Goal: Task Accomplishment & Management: Manage account settings

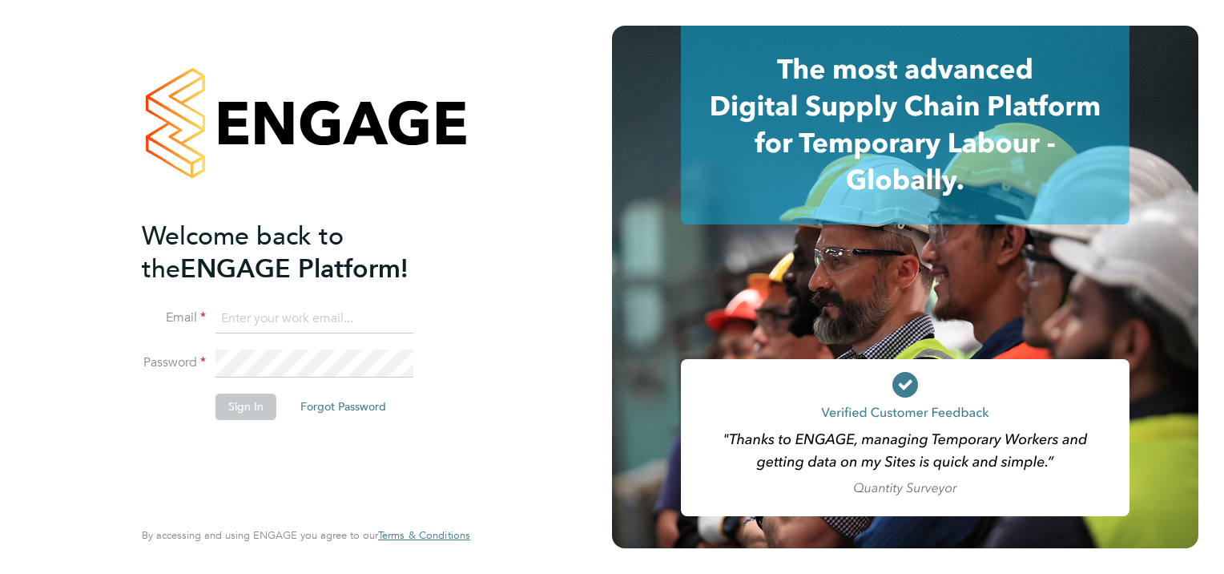
type input "[PERSON_NAME][EMAIL_ADDRESS][PERSON_NAME][DOMAIN_NAME]"
click at [232, 408] on button "Sign In" at bounding box center [246, 406] width 61 height 26
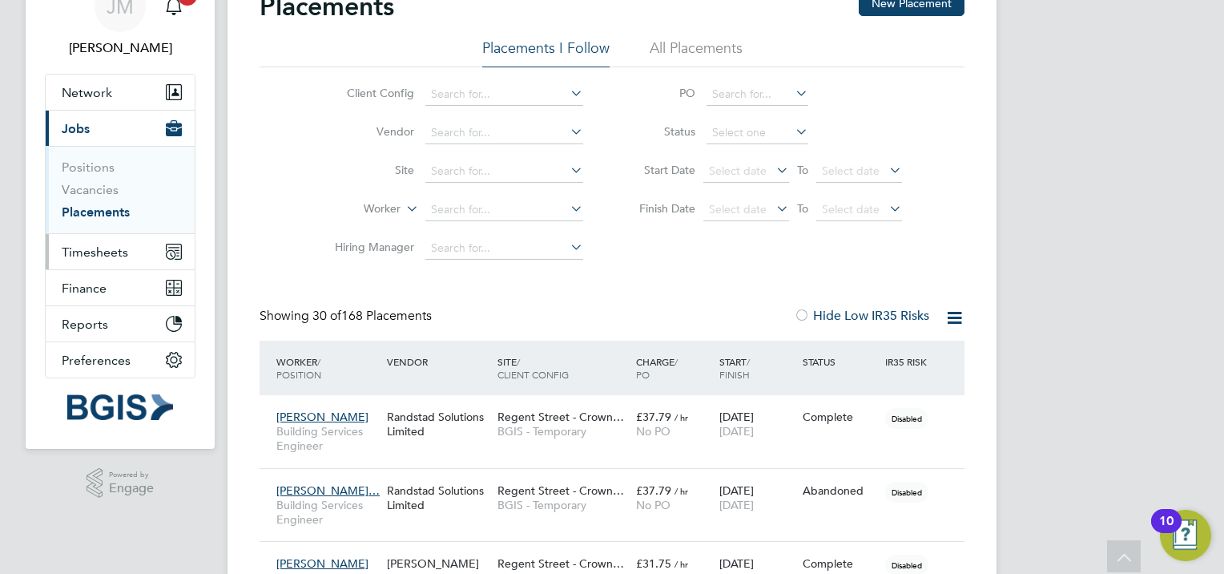
click at [102, 249] on span "Timesheets" at bounding box center [95, 251] width 67 height 15
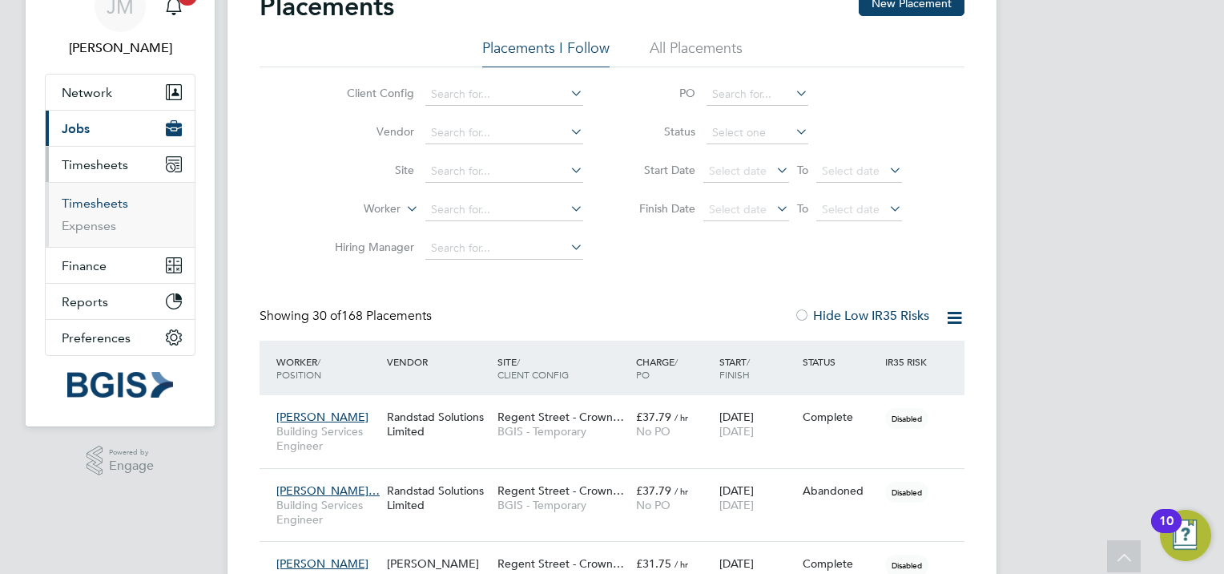
click at [117, 204] on link "Timesheets" at bounding box center [95, 203] width 67 height 15
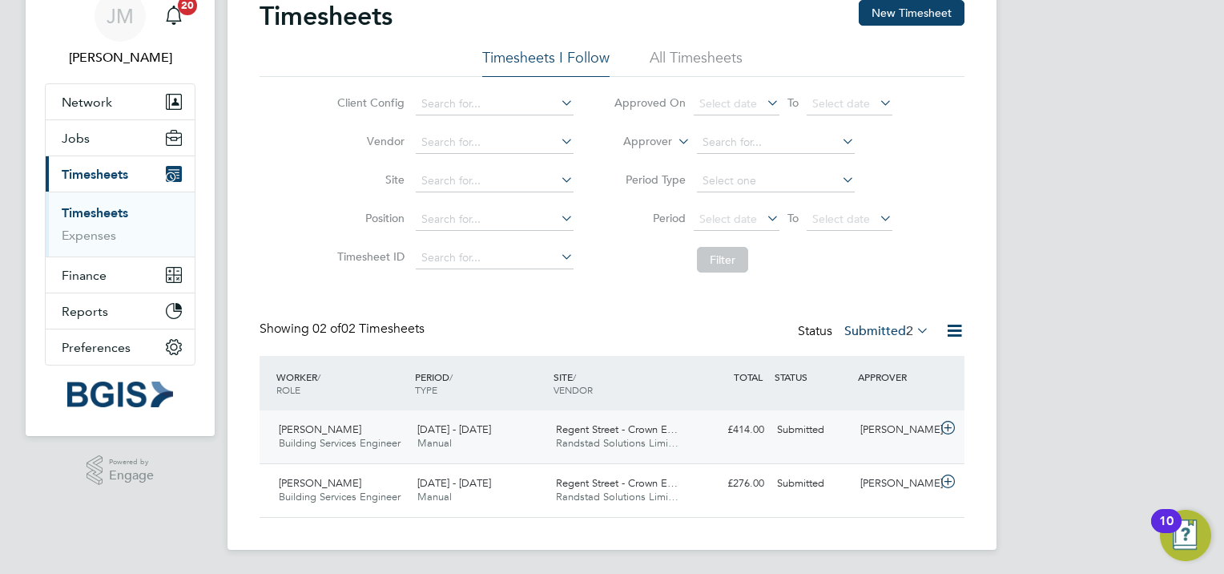
click at [324, 438] on span "Building Services Engineer" at bounding box center [340, 443] width 122 height 14
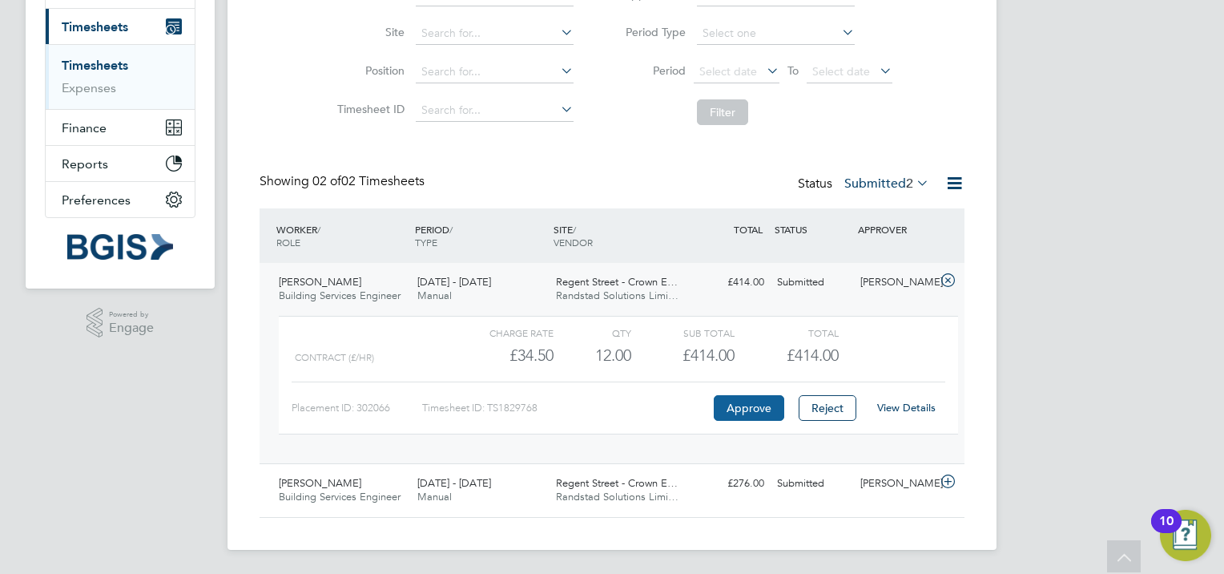
click at [741, 408] on button "Approve" at bounding box center [749, 408] width 71 height 26
click at [361, 499] on span "Building Services Engineer" at bounding box center [340, 497] width 122 height 14
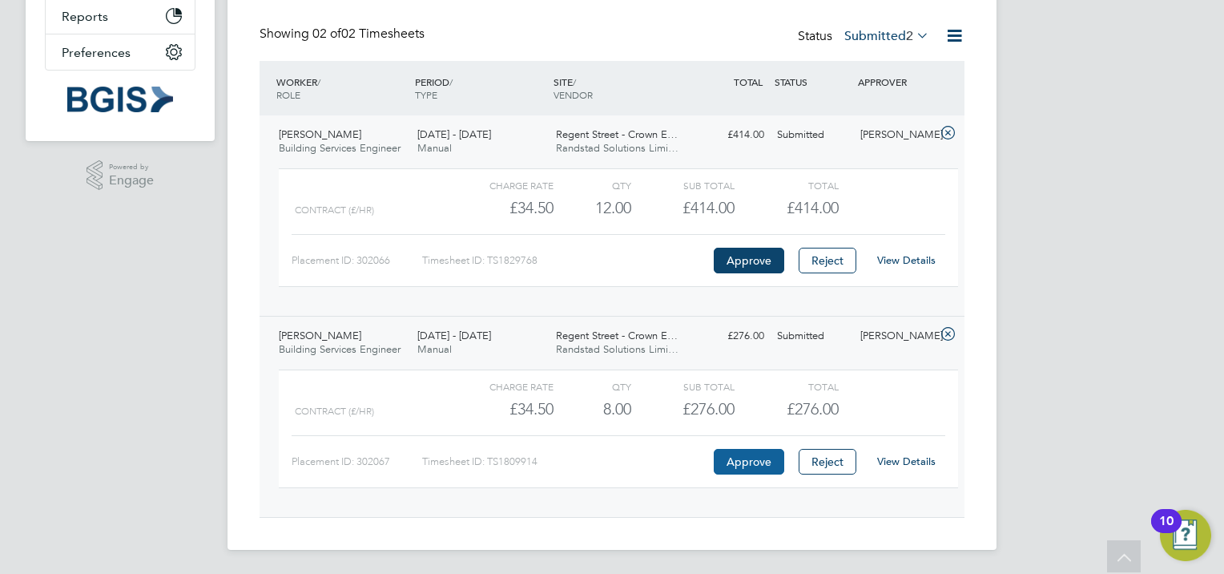
click at [747, 459] on button "Approve" at bounding box center [749, 462] width 71 height 26
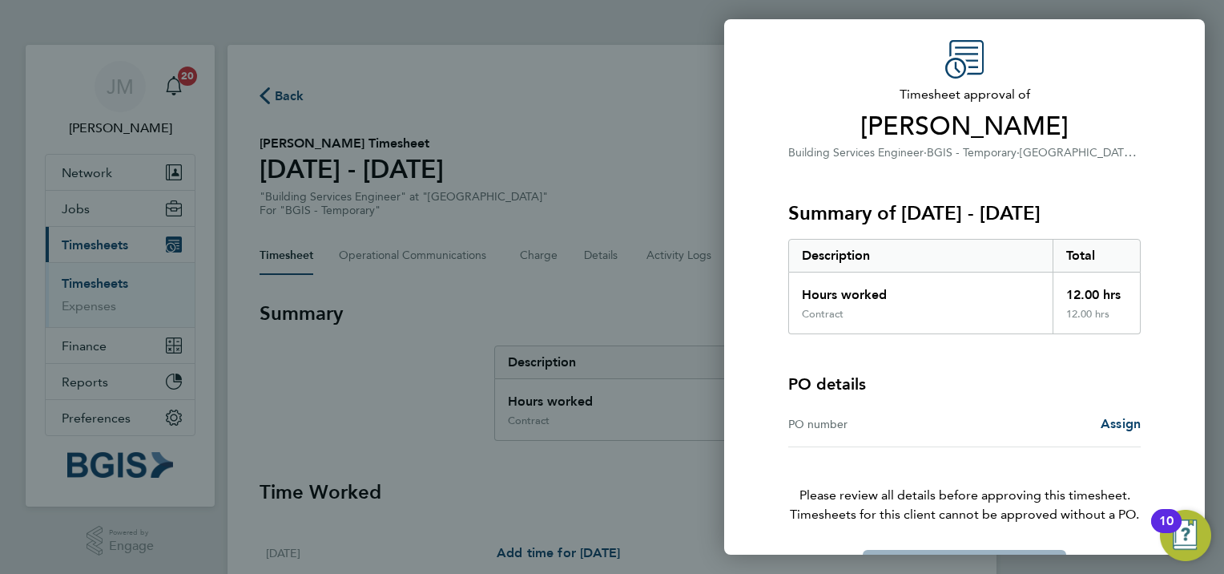
scroll to position [102, 0]
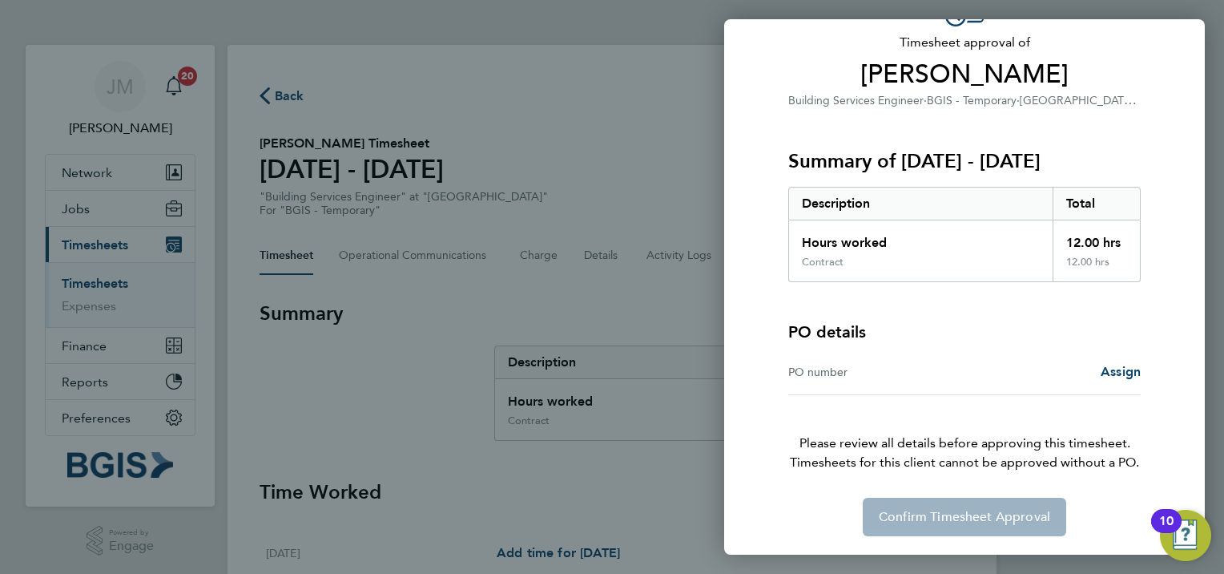
click at [1053, 381] on div "PO number Assign" at bounding box center [964, 372] width 353 height 46
click at [1124, 369] on span "Assign" at bounding box center [1121, 371] width 40 height 15
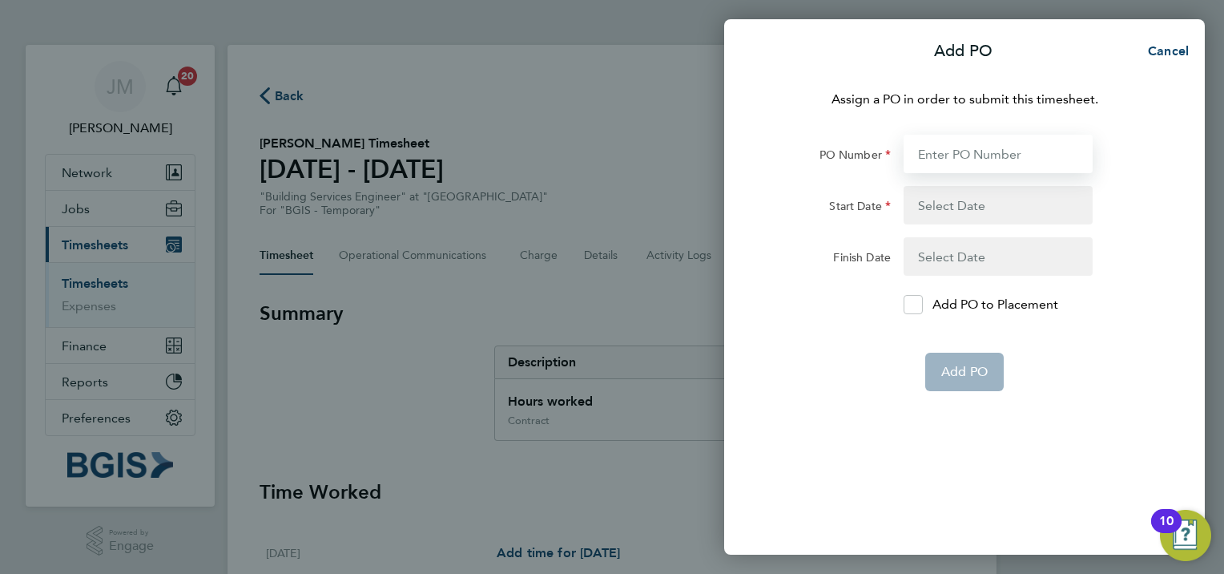
paste input "PSP2510010047"
type input "PSP2510010047"
click at [988, 206] on button "button" at bounding box center [998, 205] width 189 height 38
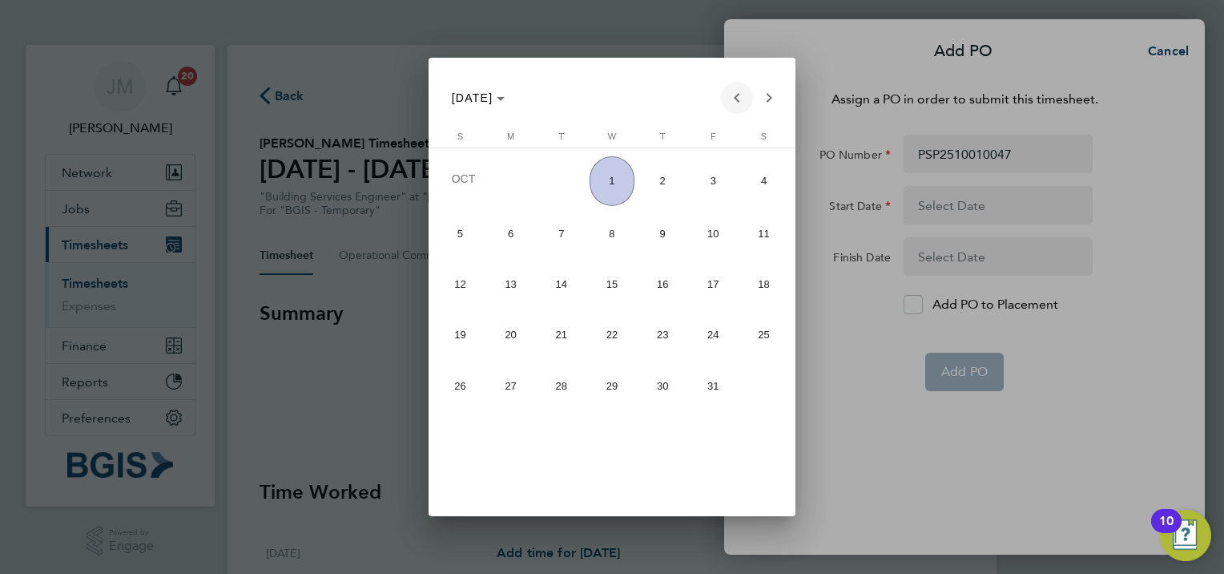
click at [736, 98] on span "Previous month" at bounding box center [737, 98] width 32 height 32
click at [702, 325] on span "19" at bounding box center [714, 331] width 46 height 46
type input "[DATE]"
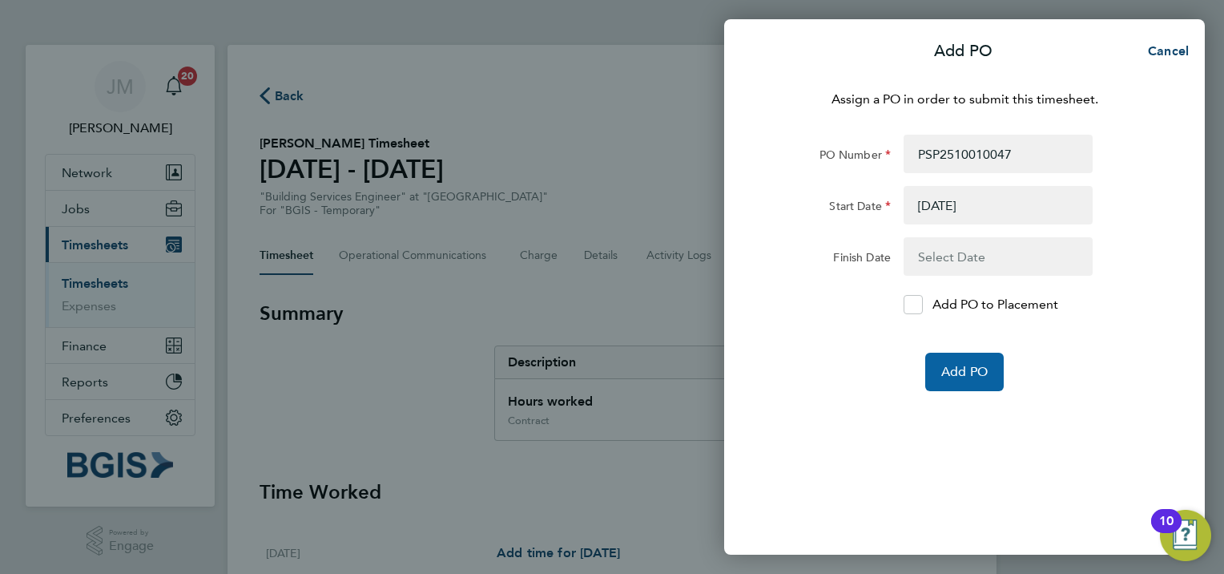
click at [974, 375] on span "Add PO" at bounding box center [965, 372] width 46 height 16
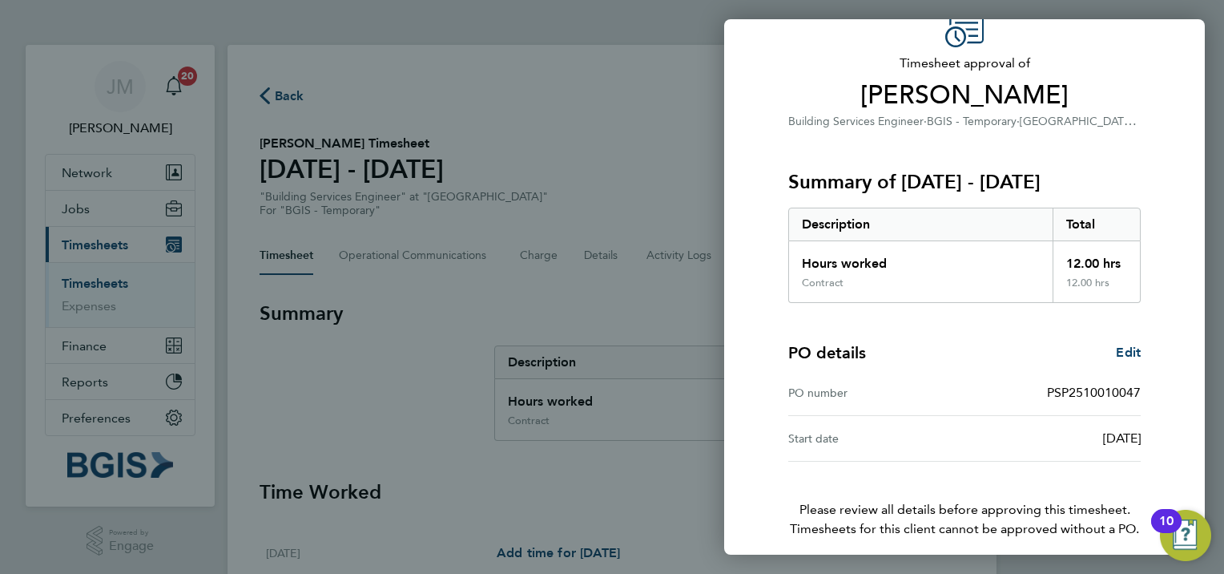
scroll to position [147, 0]
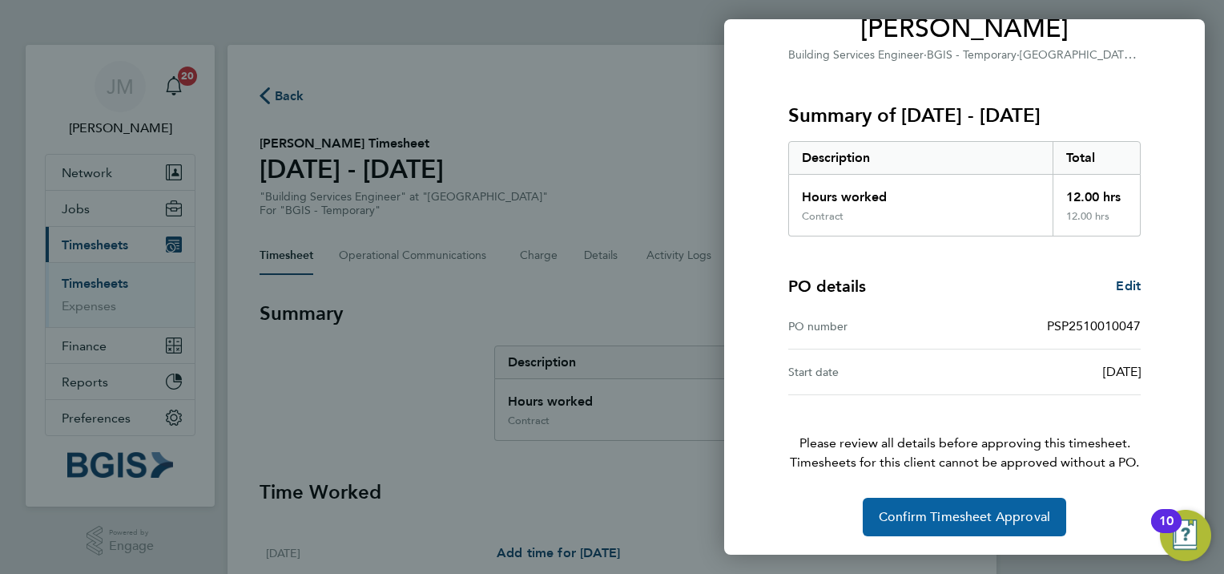
click at [939, 516] on span "Confirm Timesheet Approval" at bounding box center [964, 517] width 171 height 16
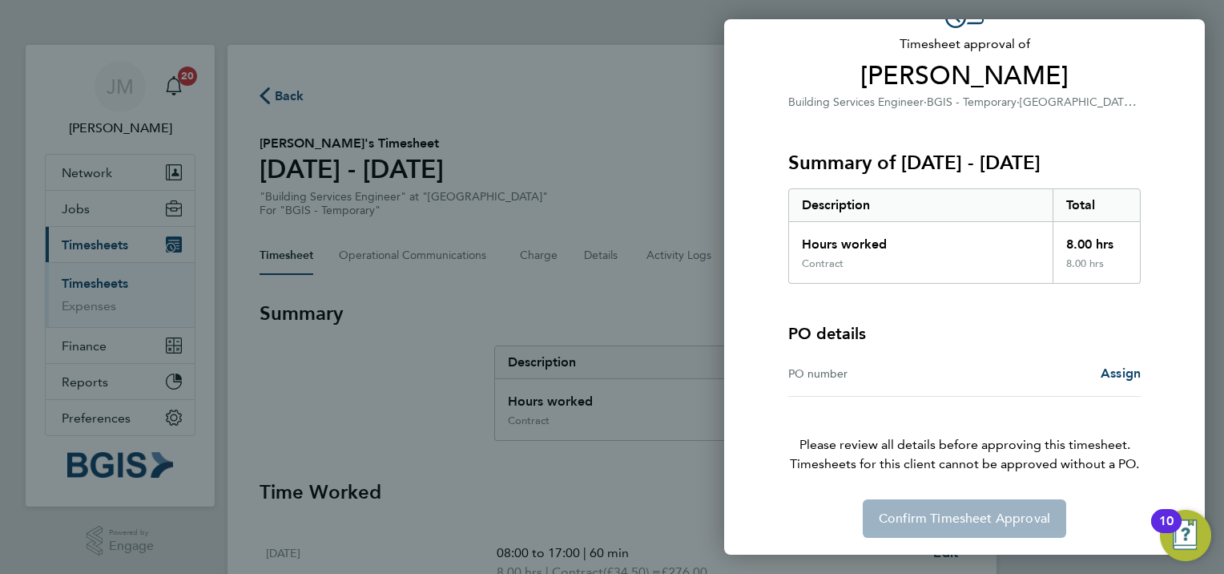
scroll to position [102, 0]
click at [1115, 369] on span "Assign" at bounding box center [1121, 371] width 40 height 15
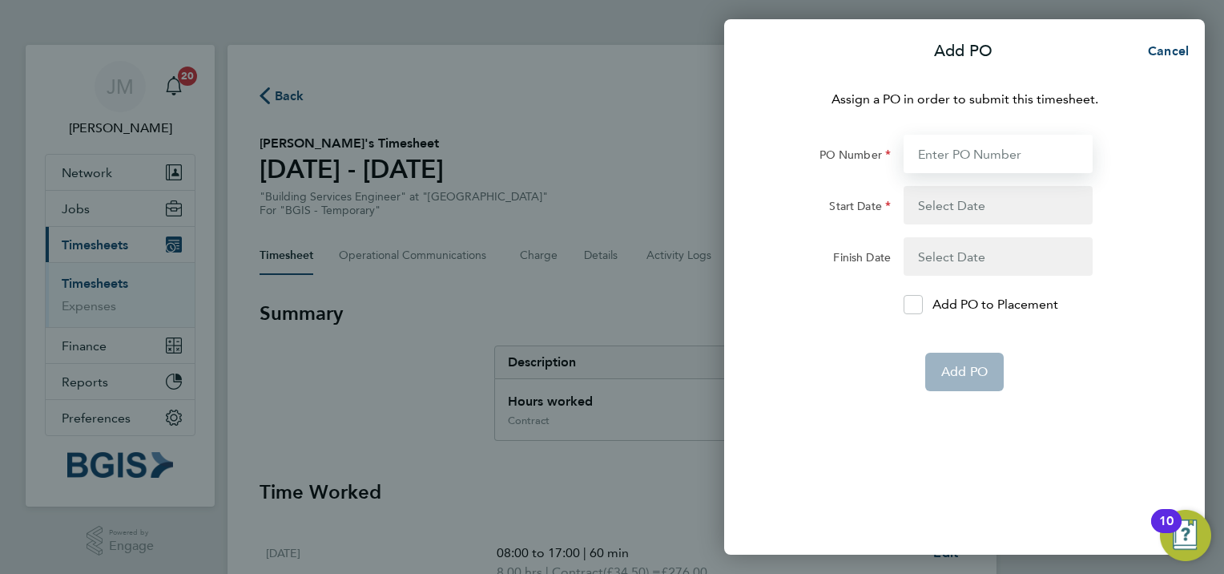
click at [989, 138] on input "PO Number" at bounding box center [998, 154] width 189 height 38
paste input "PSP2510010047"
type input "PSP2510010047"
click at [964, 185] on form "PO Number PSP2510010047 Start Date 19 Sep 25 Finish Date Add PO to Placement Ad…" at bounding box center [964, 263] width 391 height 256
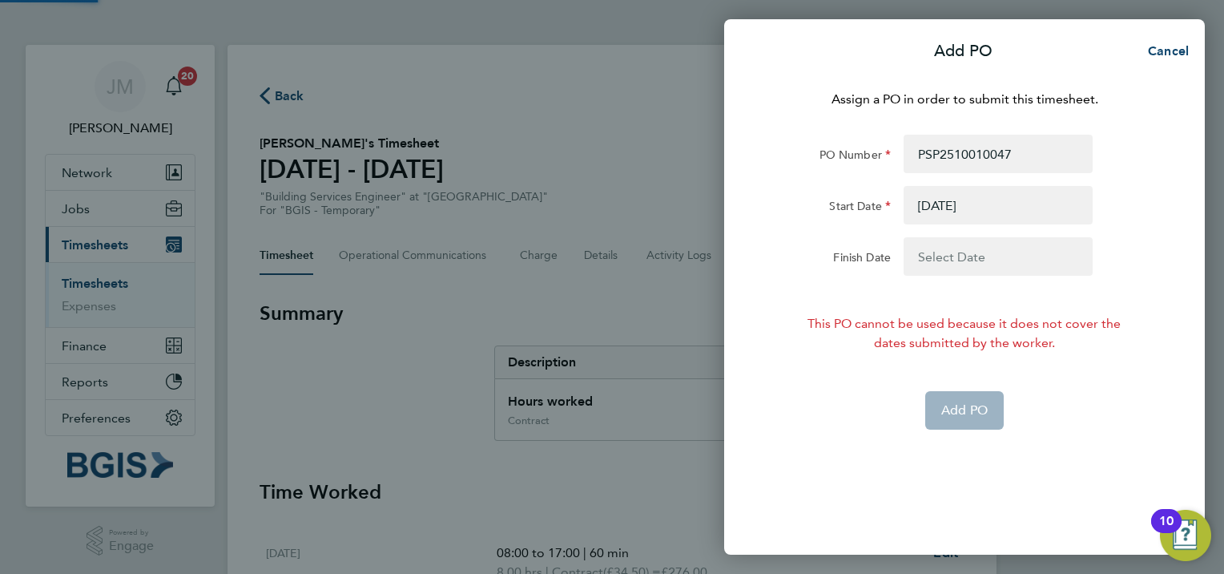
click at [952, 200] on button "button" at bounding box center [998, 205] width 189 height 38
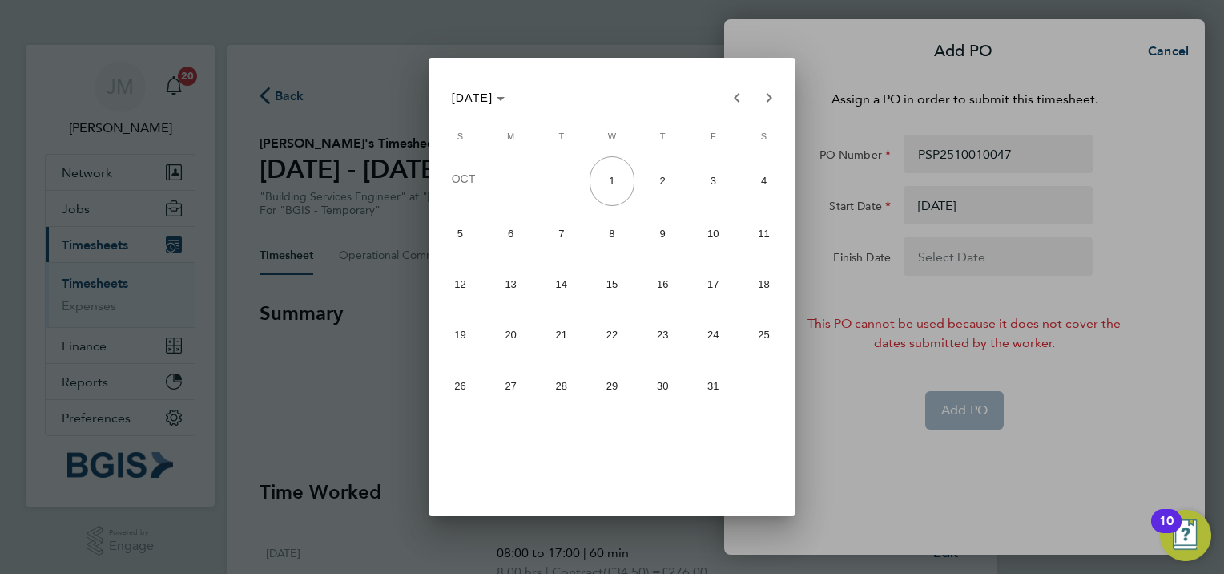
click at [1058, 420] on div at bounding box center [612, 287] width 1224 height 574
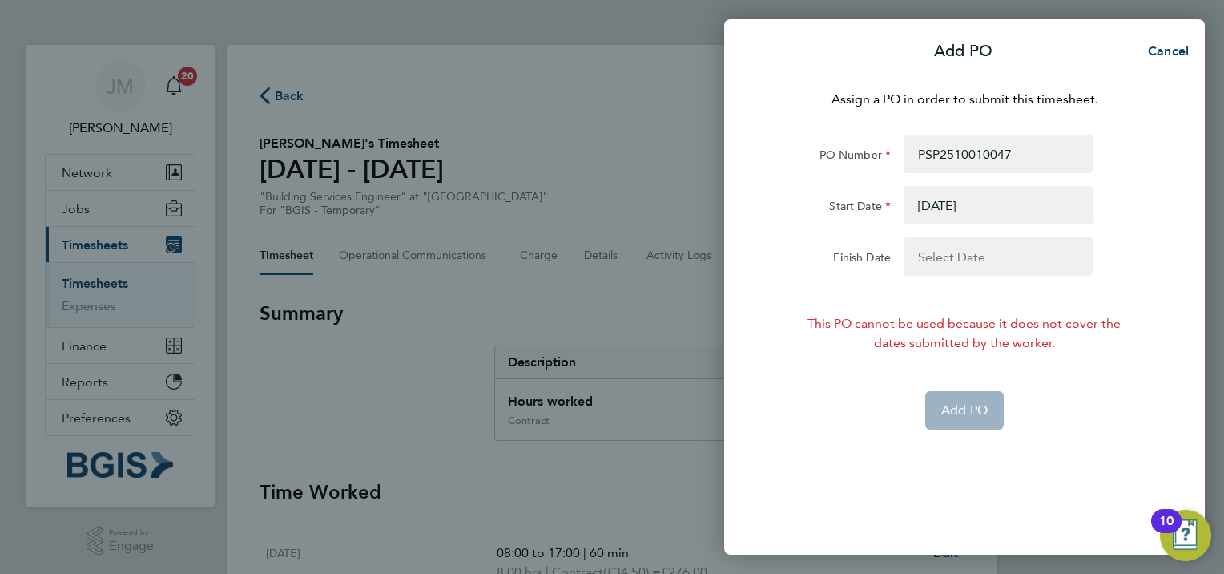
click at [966, 409] on app-form-button "Add PO" at bounding box center [964, 410] width 79 height 38
click at [1010, 205] on button "button" at bounding box center [998, 205] width 189 height 38
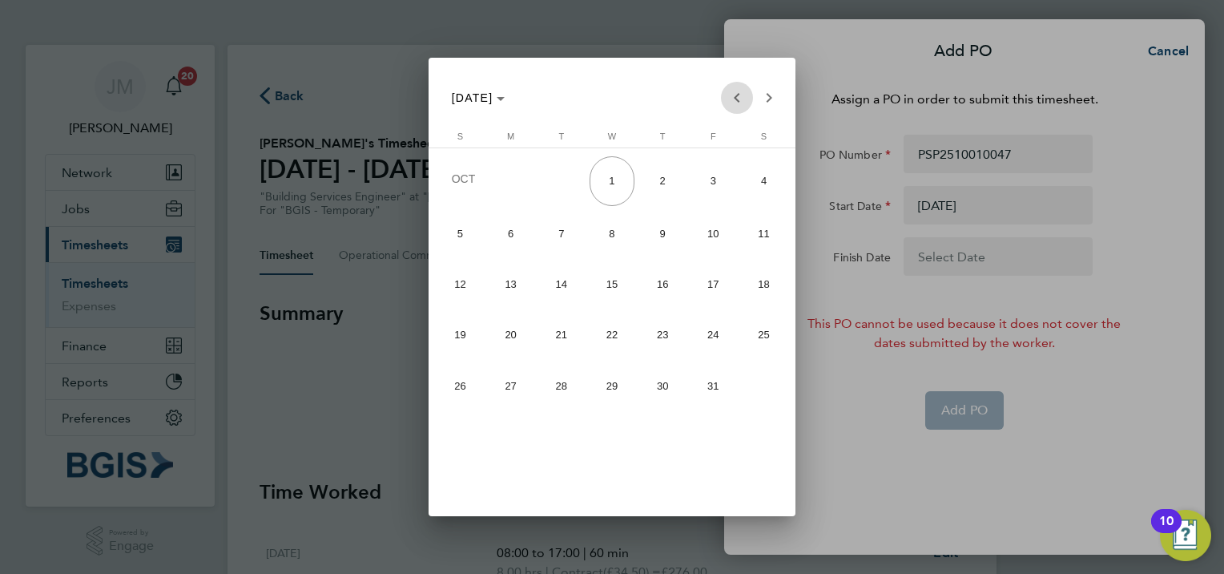
click at [732, 96] on span "Previous month" at bounding box center [737, 98] width 32 height 32
click at [733, 99] on span "Previous month" at bounding box center [737, 98] width 32 height 32
click at [713, 335] on span "22" at bounding box center [714, 335] width 46 height 46
type input "22 Aug 25"
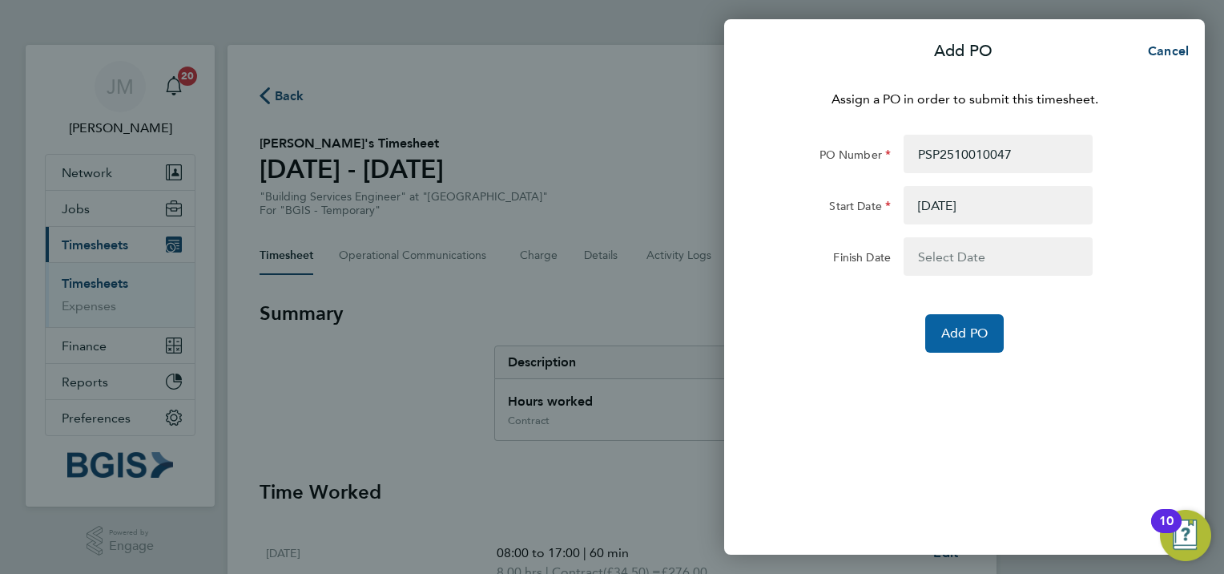
click at [963, 323] on button "Add PO" at bounding box center [964, 333] width 79 height 38
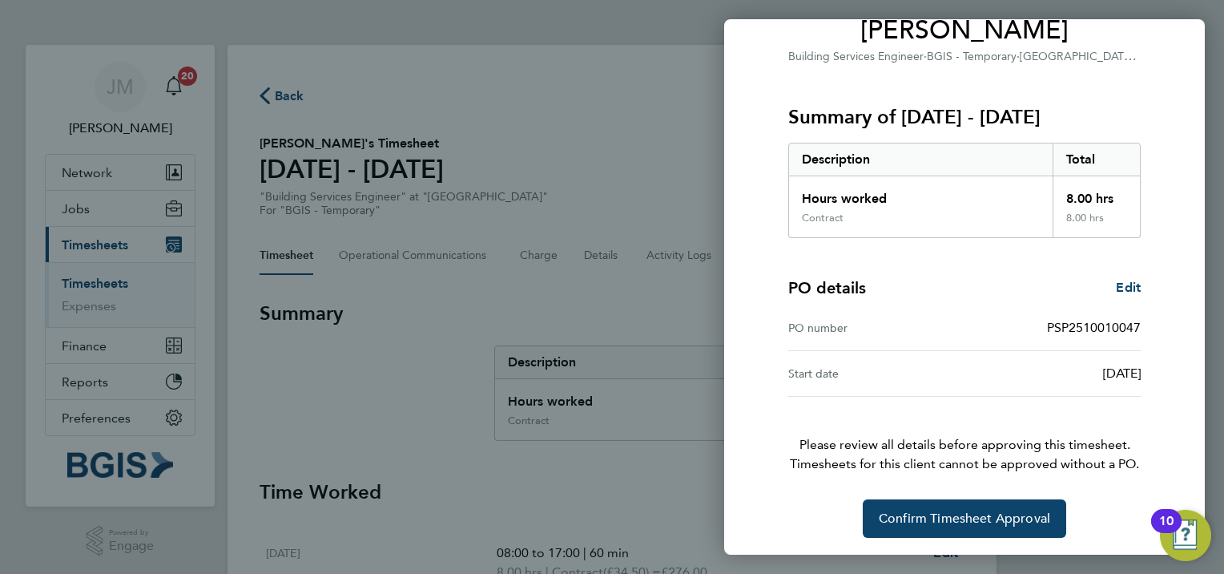
scroll to position [147, 0]
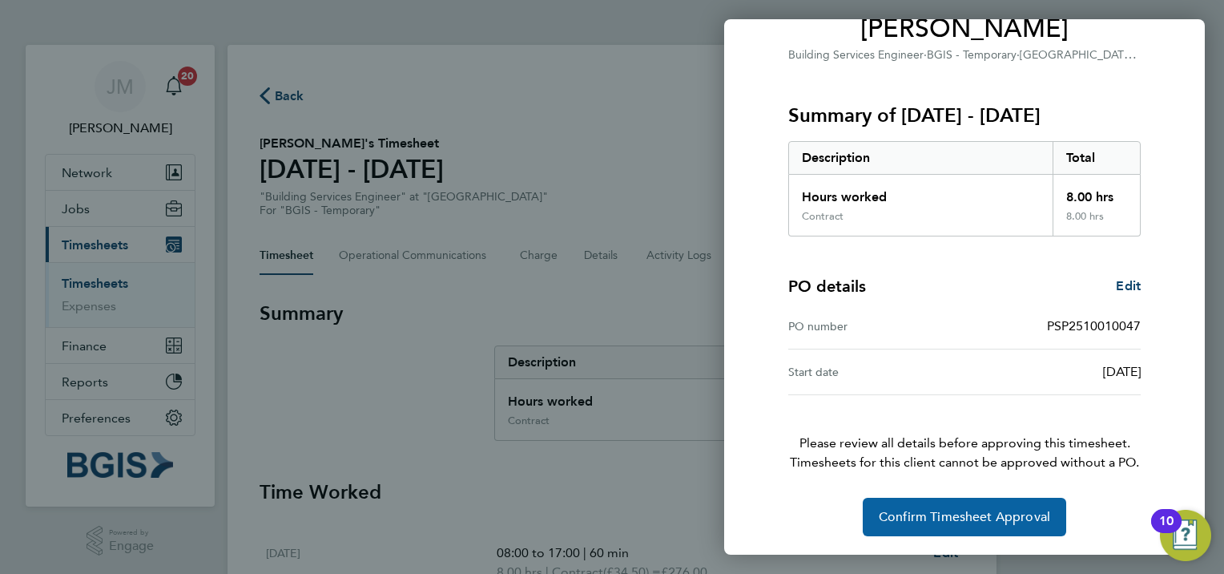
click at [1016, 526] on button "Confirm Timesheet Approval" at bounding box center [965, 517] width 204 height 38
